Goal: Find specific page/section: Find specific page/section

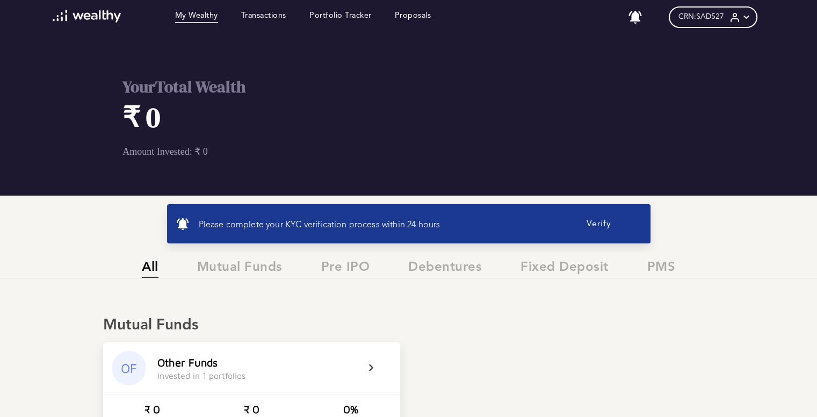
click at [608, 224] on button "Verify" at bounding box center [599, 224] width 86 height 22
click at [269, 16] on link "Transactions" at bounding box center [263, 17] width 45 height 12
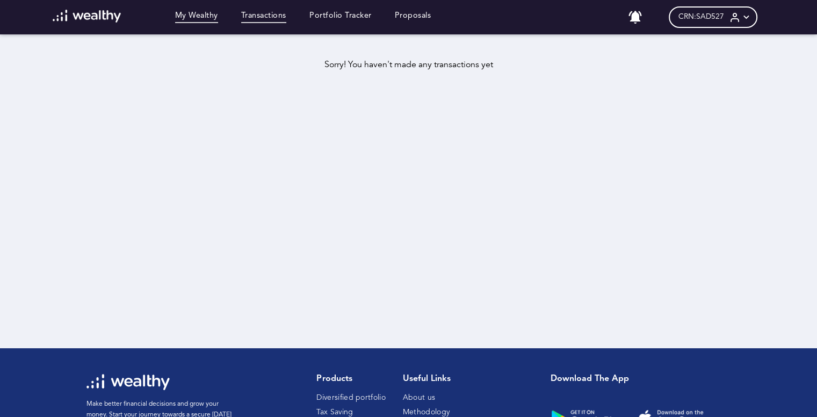
click at [203, 17] on link "My Wealthy" at bounding box center [196, 17] width 43 height 12
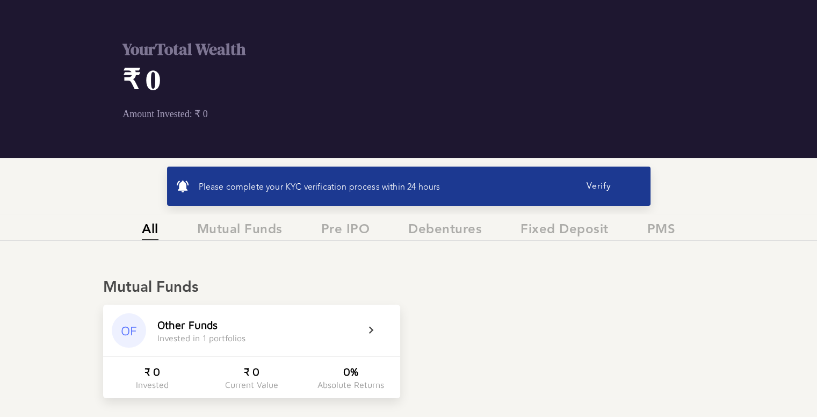
scroll to position [54, 0]
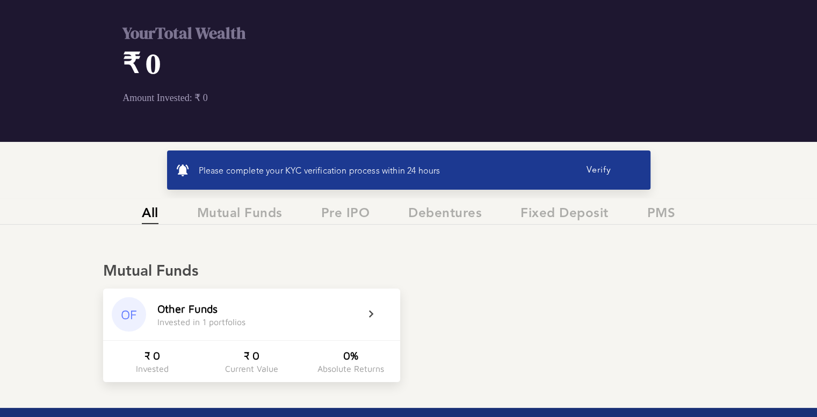
click at [598, 171] on button "Verify" at bounding box center [599, 170] width 86 height 22
click at [603, 169] on button "Verify" at bounding box center [599, 170] width 86 height 22
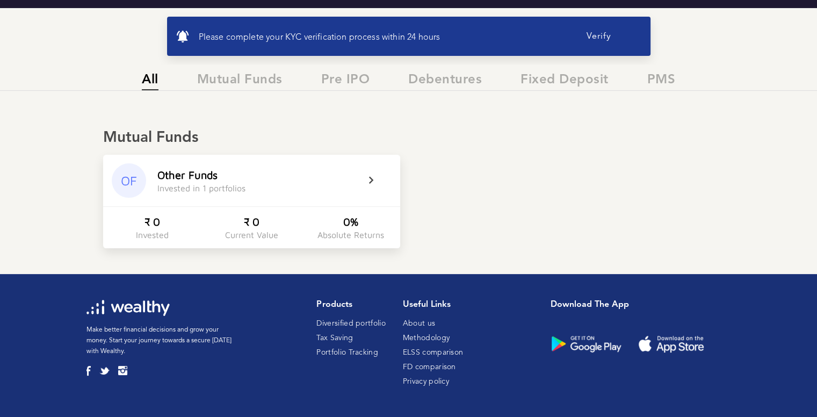
scroll to position [135, 0]
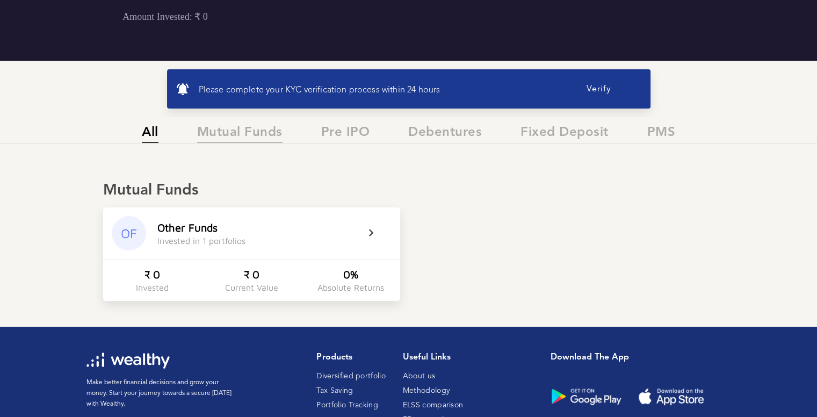
click at [243, 131] on span "Mutual Funds" at bounding box center [239, 134] width 85 height 18
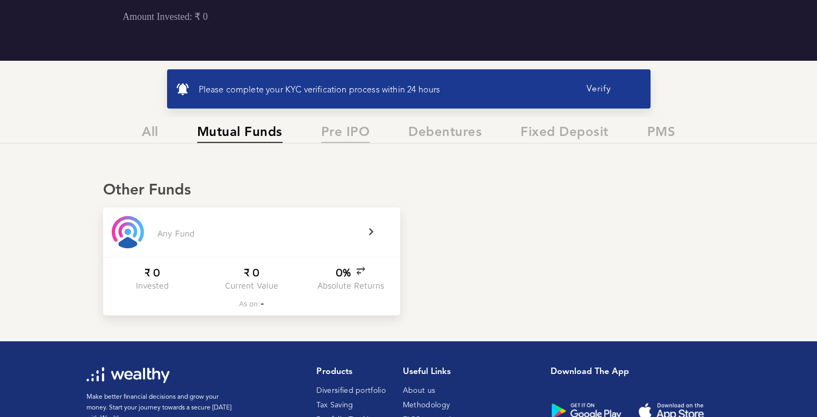
click at [339, 131] on span "Pre IPO" at bounding box center [345, 134] width 49 height 18
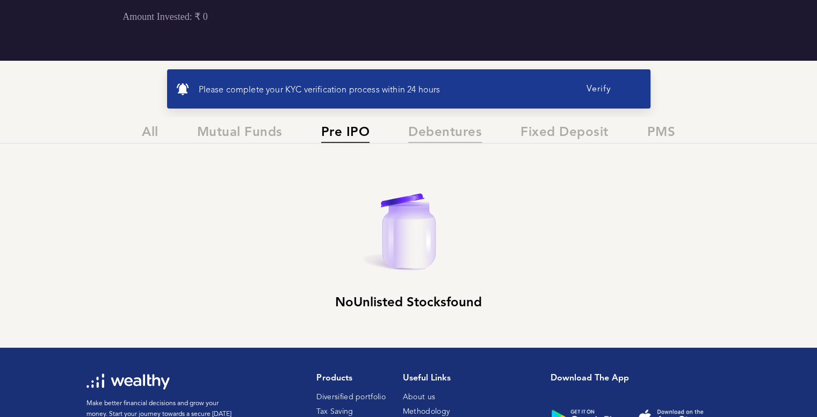
click at [449, 133] on span "Debentures" at bounding box center [445, 134] width 74 height 18
click at [150, 135] on span "All" at bounding box center [150, 134] width 17 height 18
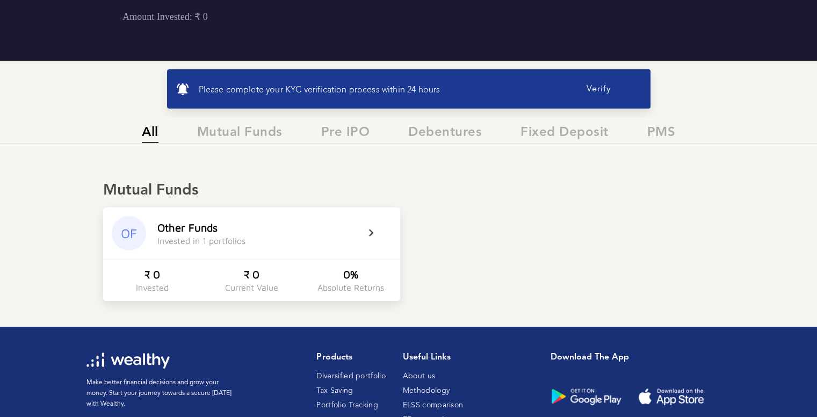
scroll to position [0, 0]
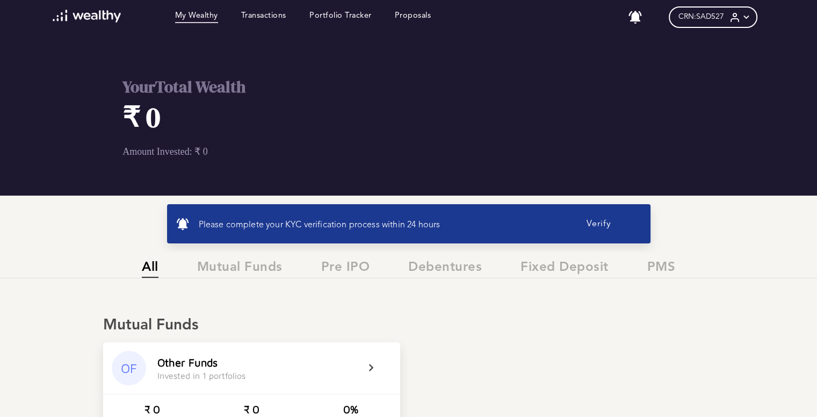
click at [602, 224] on button "Verify" at bounding box center [599, 224] width 86 height 22
click at [710, 17] on span "CRN: SAD527" at bounding box center [702, 16] width 46 height 9
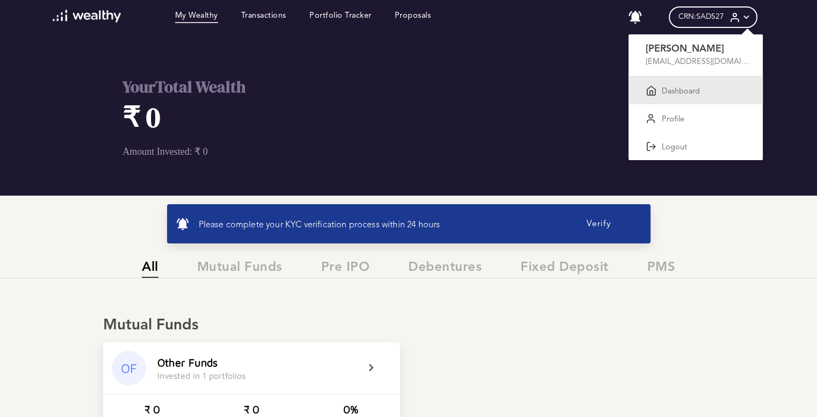
click at [683, 94] on p "Dashboard" at bounding box center [681, 92] width 38 height 10
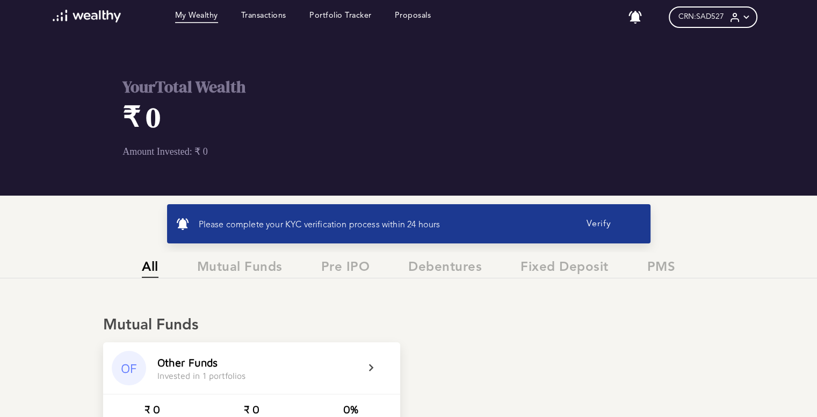
click at [710, 17] on span "CRN: SAD527" at bounding box center [702, 16] width 46 height 9
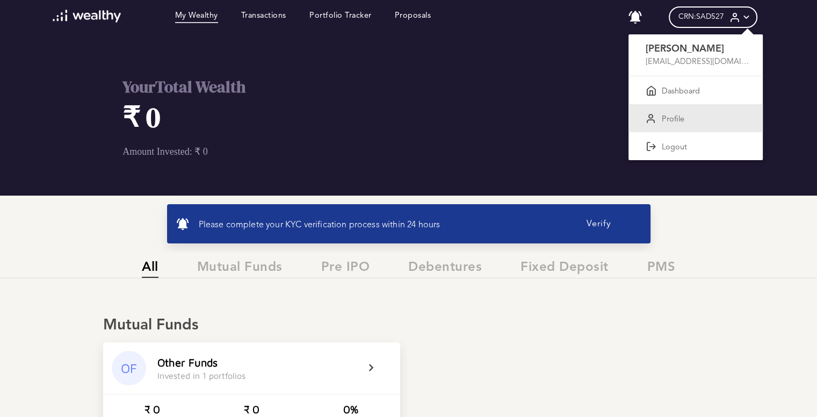
click at [675, 115] on p "Profile" at bounding box center [673, 120] width 23 height 10
